Goal: Check status: Check status

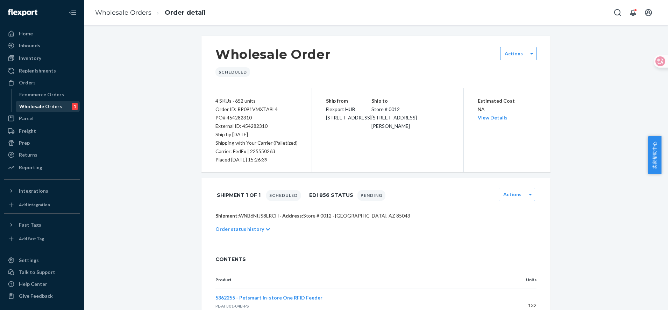
click at [36, 105] on div "Wholesale Orders" at bounding box center [40, 106] width 43 height 7
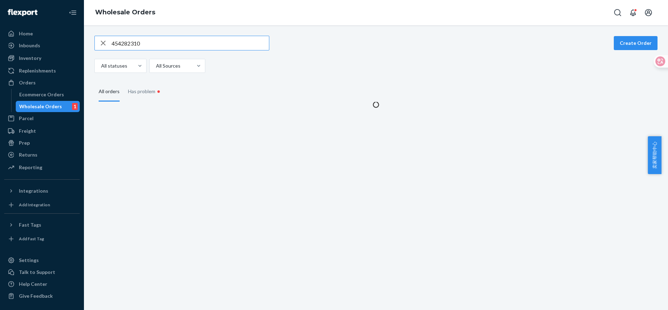
click at [100, 42] on icon "button" at bounding box center [103, 43] width 8 height 14
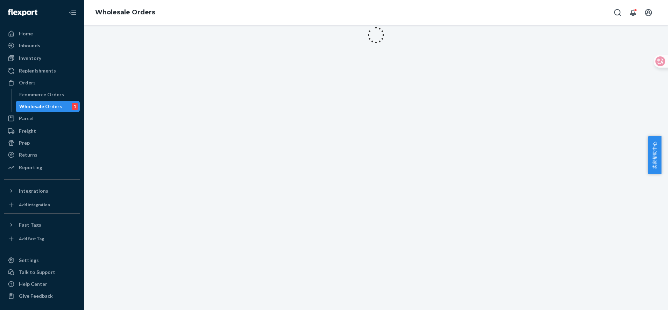
click at [138, 47] on div at bounding box center [376, 34] width 584 height 25
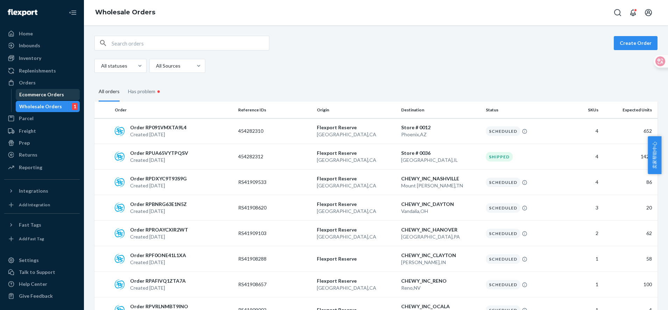
click at [40, 94] on div "Ecommerce Orders" at bounding box center [41, 94] width 45 height 7
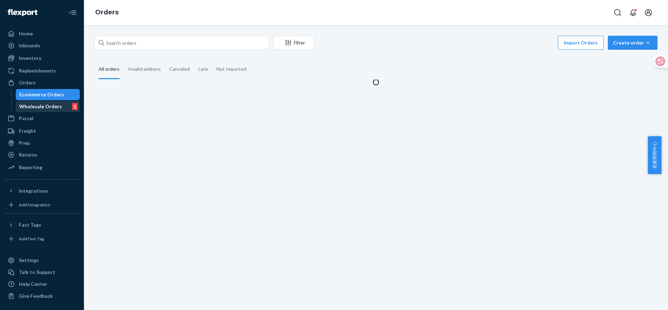
click at [47, 107] on div "Wholesale Orders" at bounding box center [40, 106] width 43 height 7
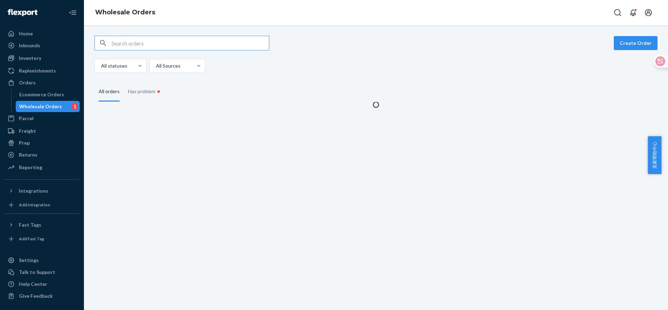
click at [137, 39] on input "text" at bounding box center [190, 43] width 157 height 14
type input "454291519"
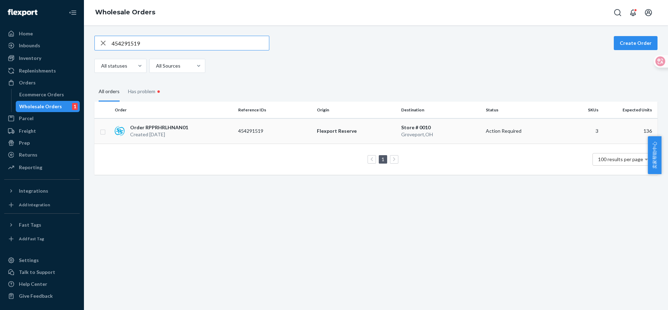
click at [330, 138] on td "Flexport Reserve" at bounding box center [356, 131] width 85 height 26
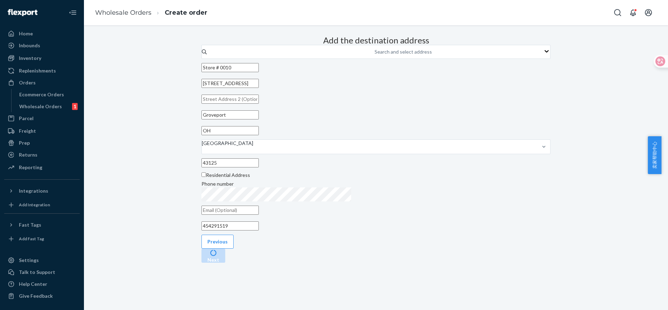
scroll to position [27, 0]
